Goal: Check status: Check status

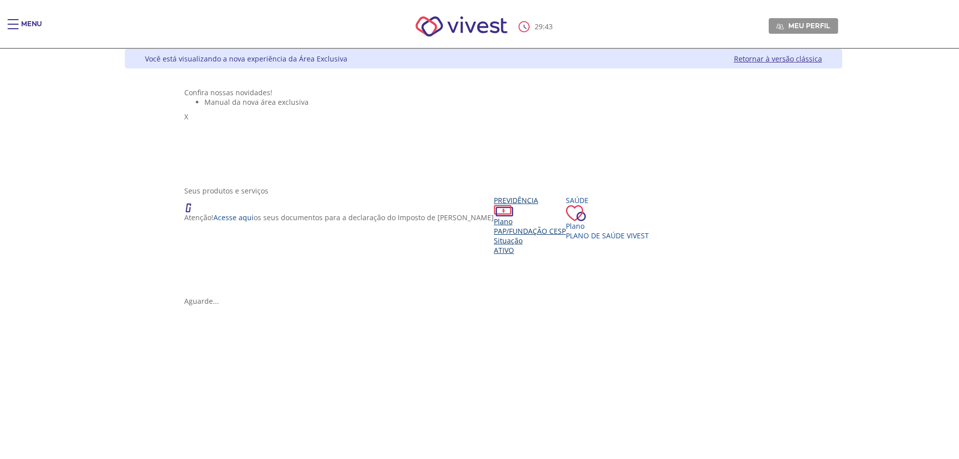
scroll to position [135, 0]
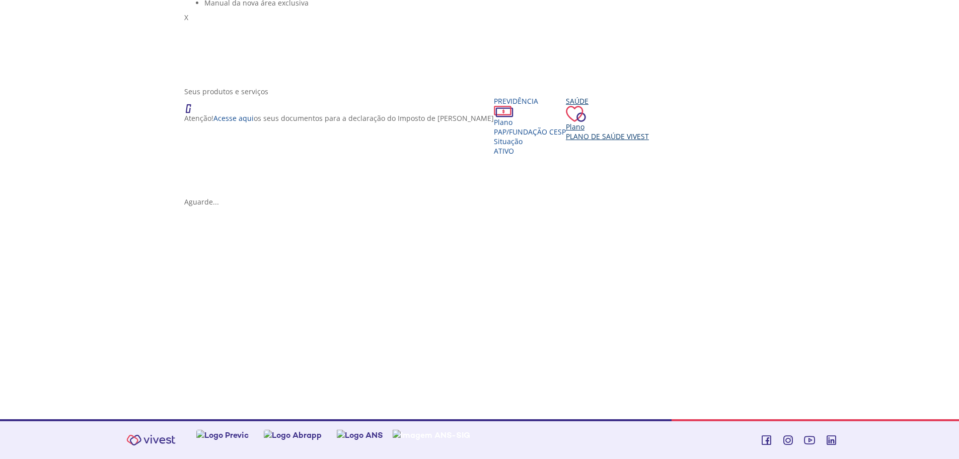
click at [566, 141] on span "Plano de Saúde VIVEST" at bounding box center [607, 136] width 83 height 10
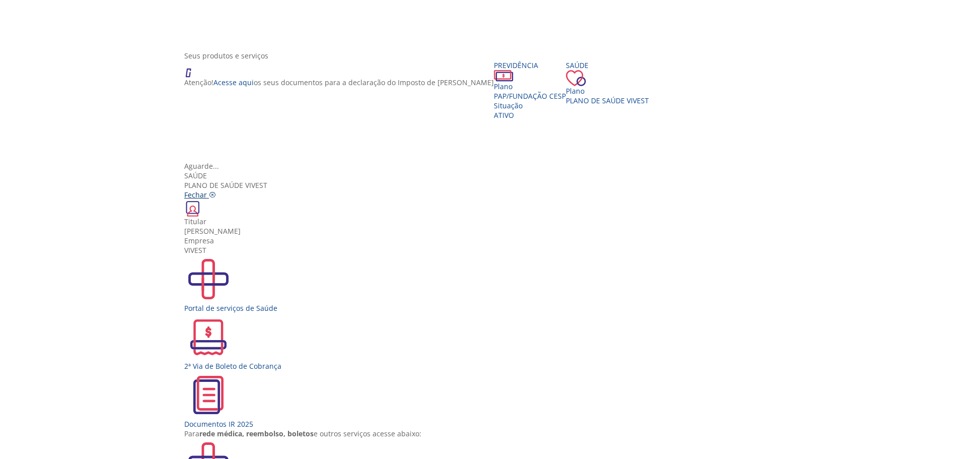
click at [216, 191] on icon "Vivest" at bounding box center [212, 194] width 7 height 7
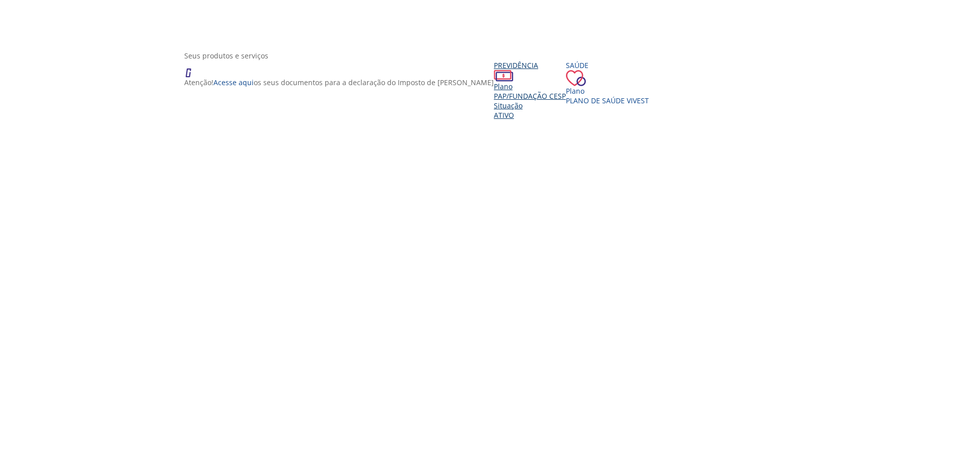
click at [494, 101] on span "PAP/Fundação CESP" at bounding box center [530, 96] width 72 height 10
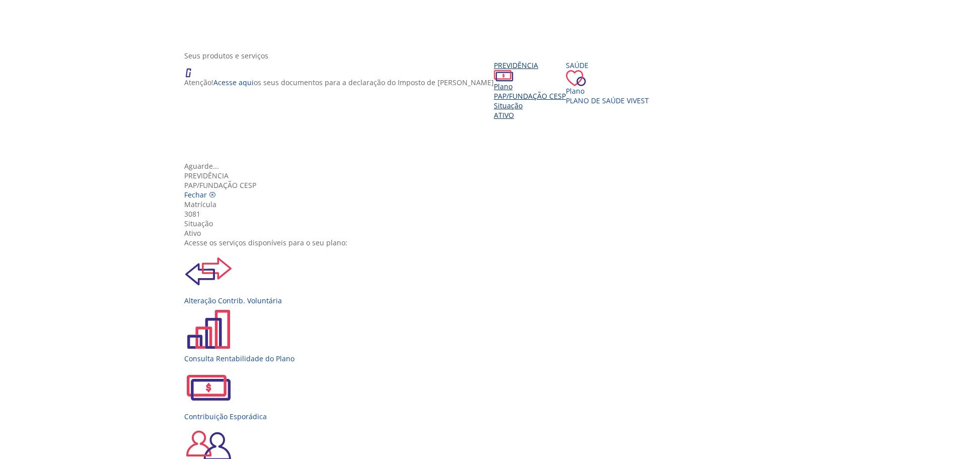
scroll to position [84, 0]
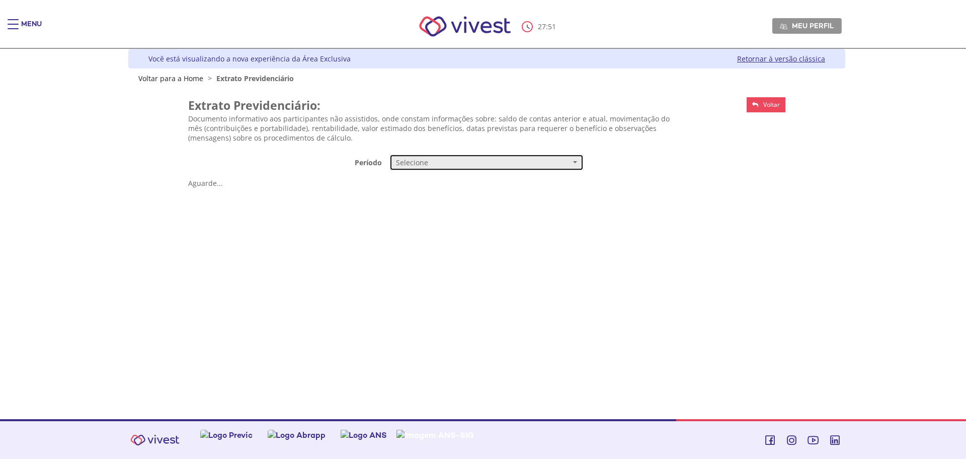
click at [459, 164] on span "Selecione" at bounding box center [483, 163] width 175 height 10
click at [457, 184] on link "Mensal" at bounding box center [486, 182] width 193 height 18
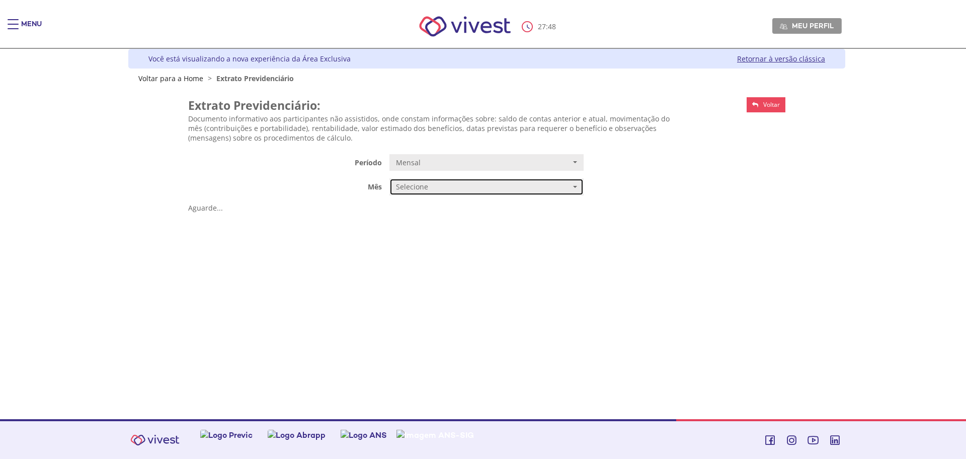
click at [457, 182] on span "Selecione" at bounding box center [483, 187] width 175 height 10
click at [427, 205] on span "JULHO/2025" at bounding box center [415, 206] width 34 height 8
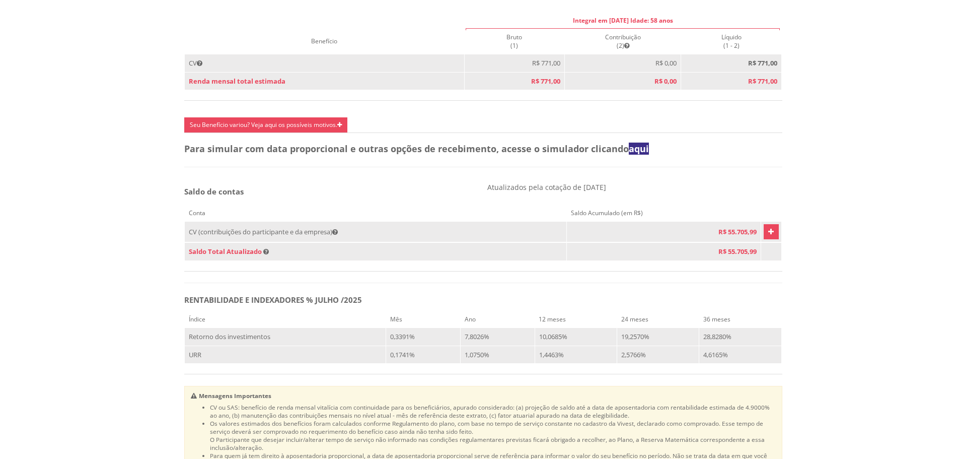
scroll to position [503, 0]
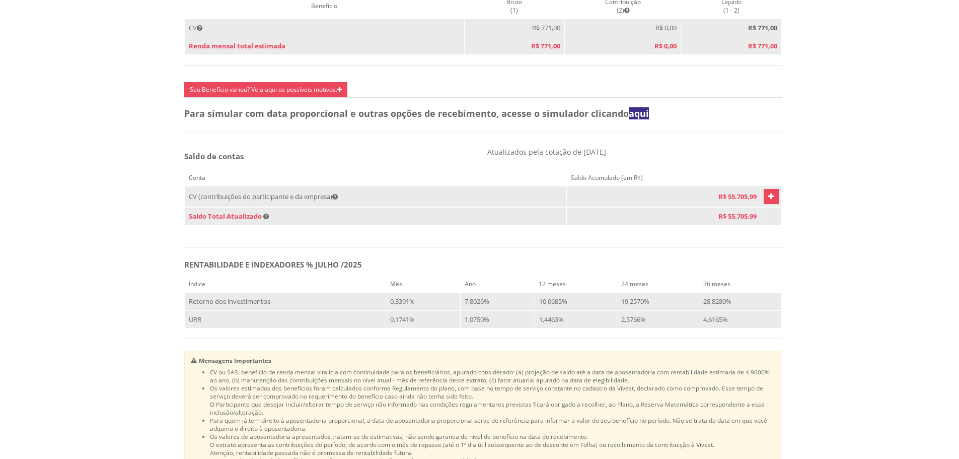
click at [768, 202] on icon "Vivest" at bounding box center [771, 196] width 6 height 12
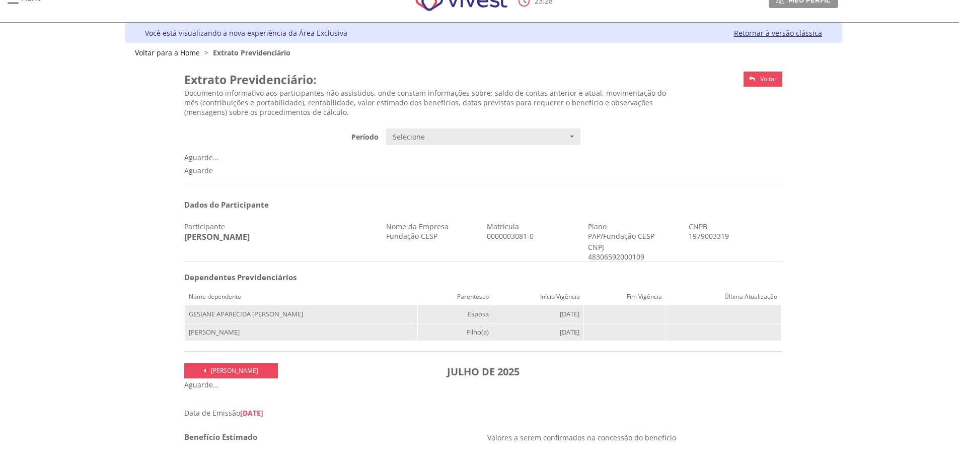
scroll to position [0, 0]
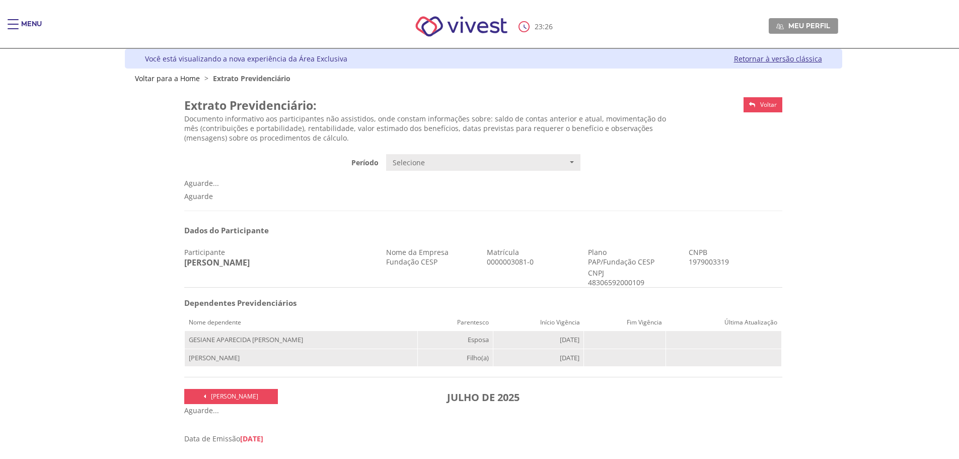
click at [799, 58] on link "Retornar à versão clássica" at bounding box center [778, 59] width 88 height 10
